Goal: Information Seeking & Learning: Learn about a topic

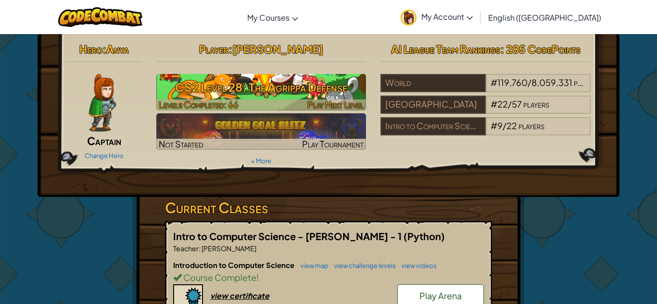
click at [290, 79] on h3 "CS2 Level 28: The Agrippa Defense" at bounding box center [261, 87] width 210 height 22
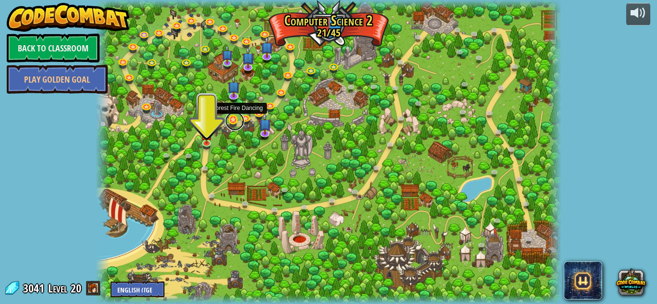
click at [235, 117] on link at bounding box center [234, 121] width 19 height 19
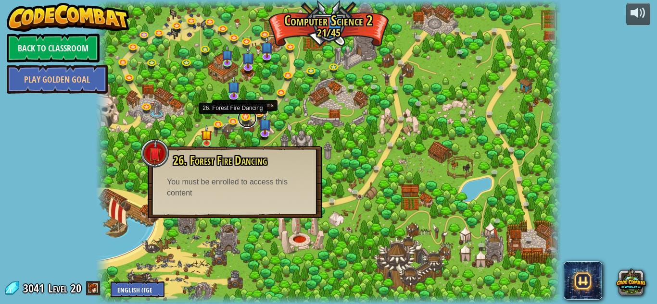
click at [246, 117] on link at bounding box center [247, 118] width 19 height 19
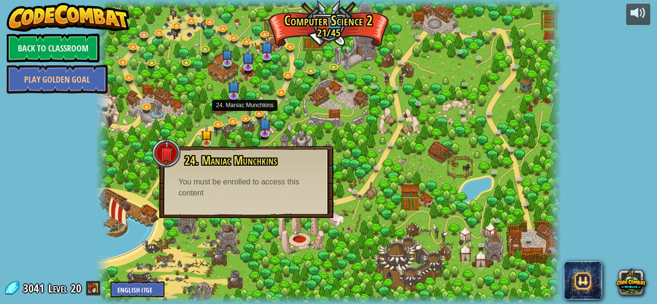
click at [201, 96] on div at bounding box center [329, 152] width 466 height 304
